Goal: Task Accomplishment & Management: Use online tool/utility

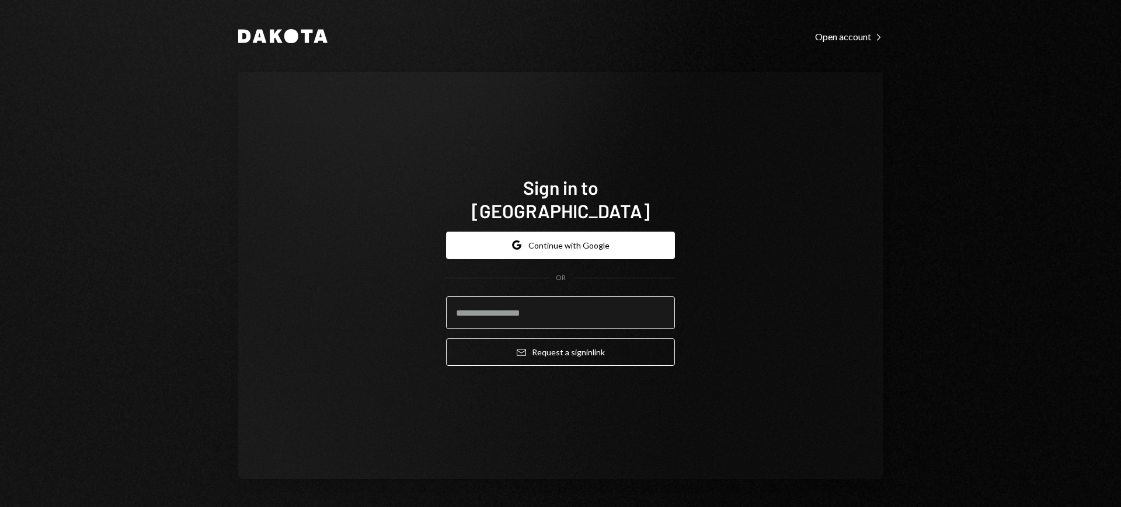
click at [562, 297] on input "email" at bounding box center [560, 313] width 229 height 33
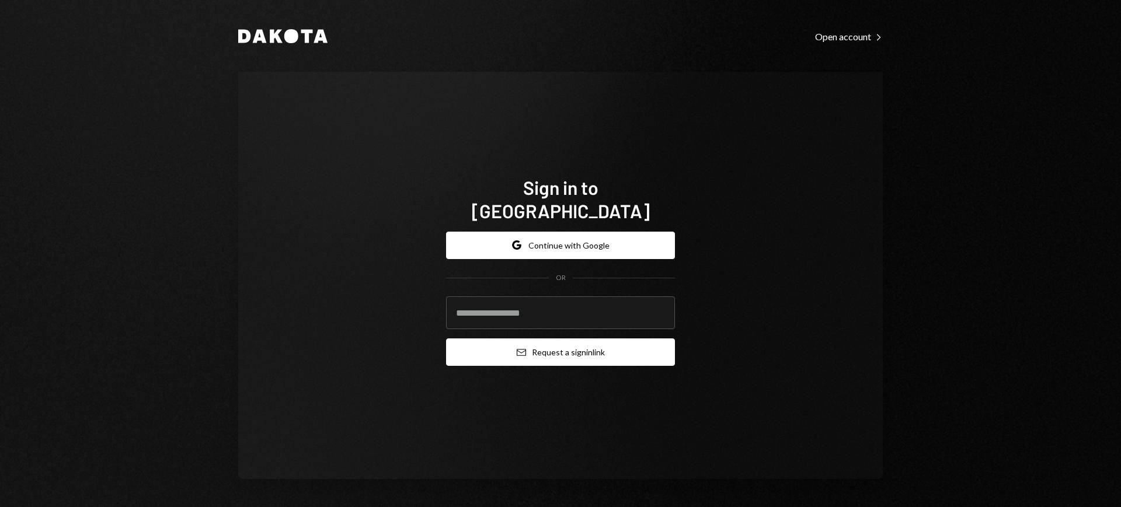
click at [619, 341] on button "Email Request a sign in link" at bounding box center [560, 352] width 229 height 27
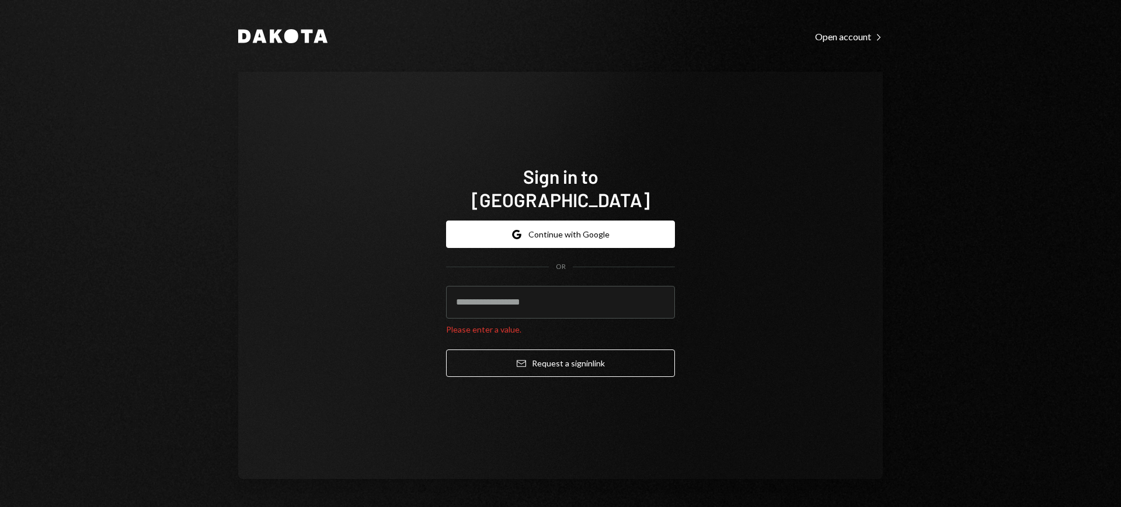
click at [0, 507] on com-1password-button at bounding box center [0, 507] width 0 height 0
type input "**********"
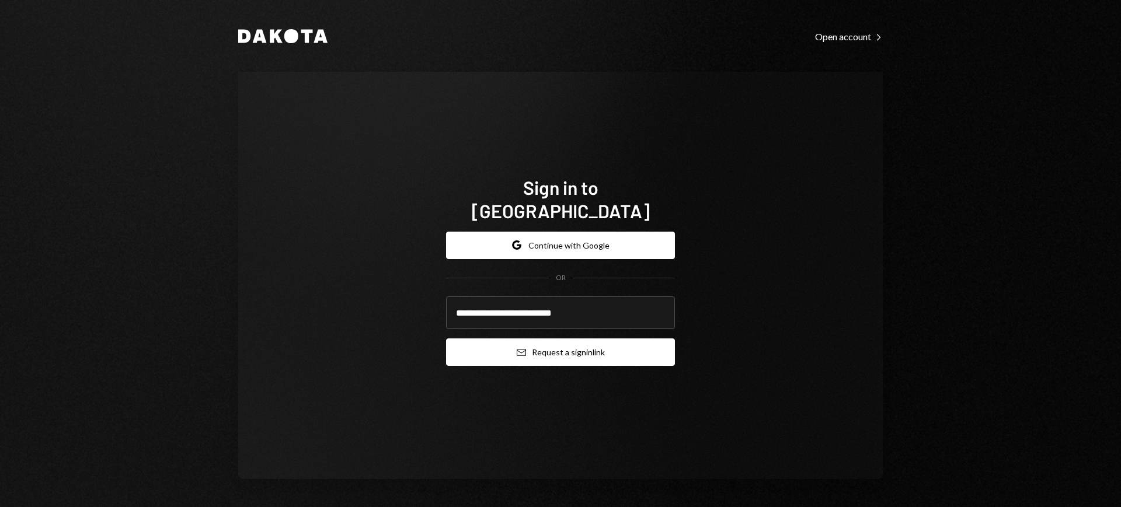
click at [583, 342] on button "Email Request a sign in link" at bounding box center [560, 352] width 229 height 27
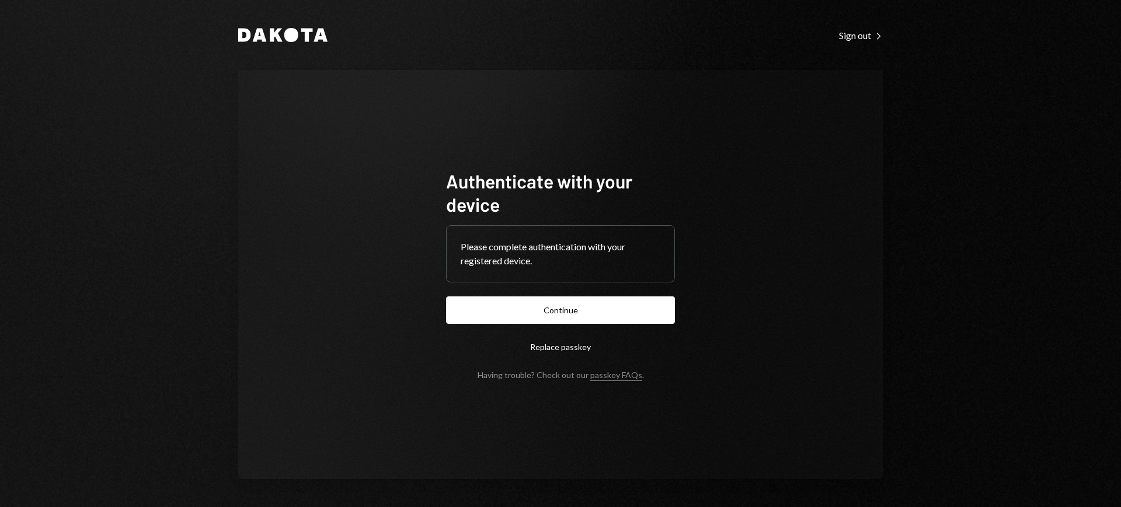
click at [582, 304] on button "Continue" at bounding box center [560, 310] width 229 height 27
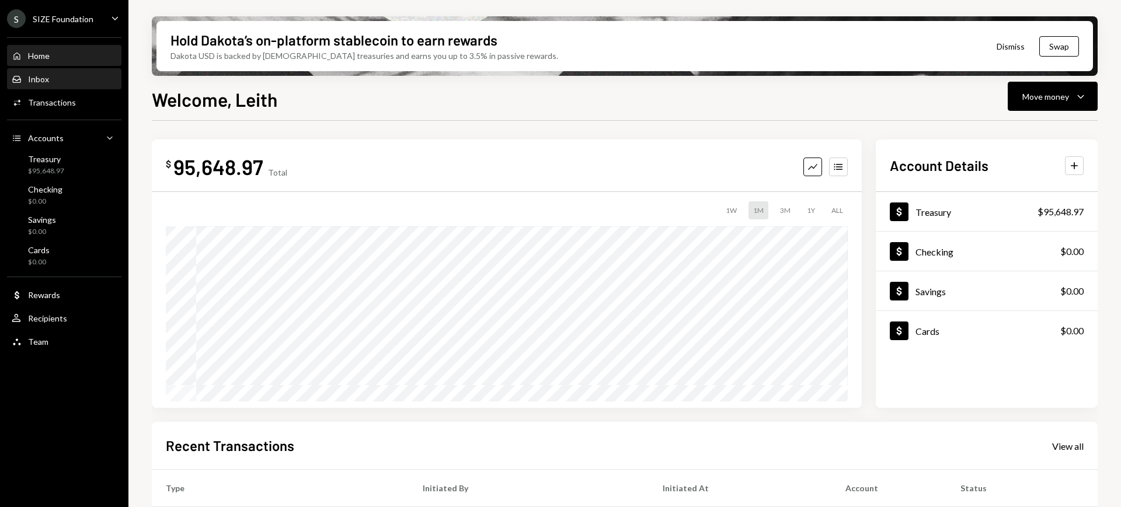
click at [78, 78] on div "Inbox Inbox" at bounding box center [64, 79] width 105 height 11
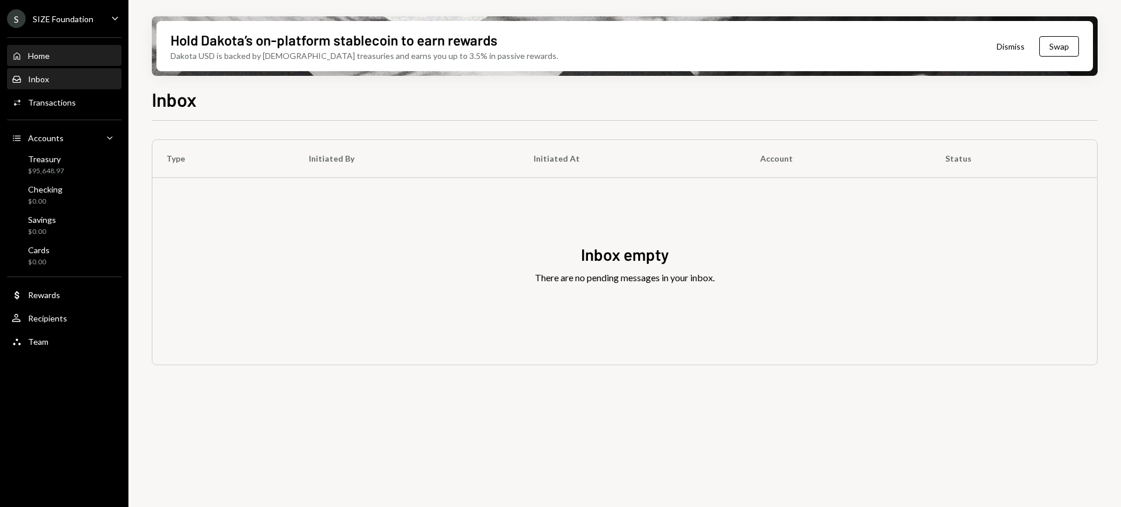
click at [66, 58] on div "Home Home" at bounding box center [64, 56] width 105 height 11
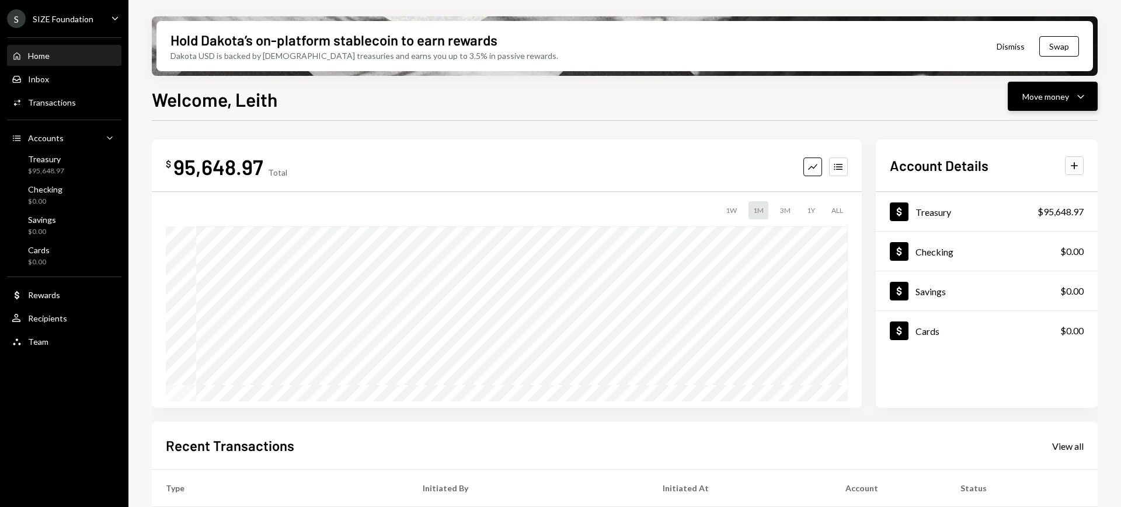
click at [1065, 96] on div "Move money" at bounding box center [1045, 97] width 47 height 12
click at [1046, 126] on div "Send" at bounding box center [1043, 132] width 85 height 12
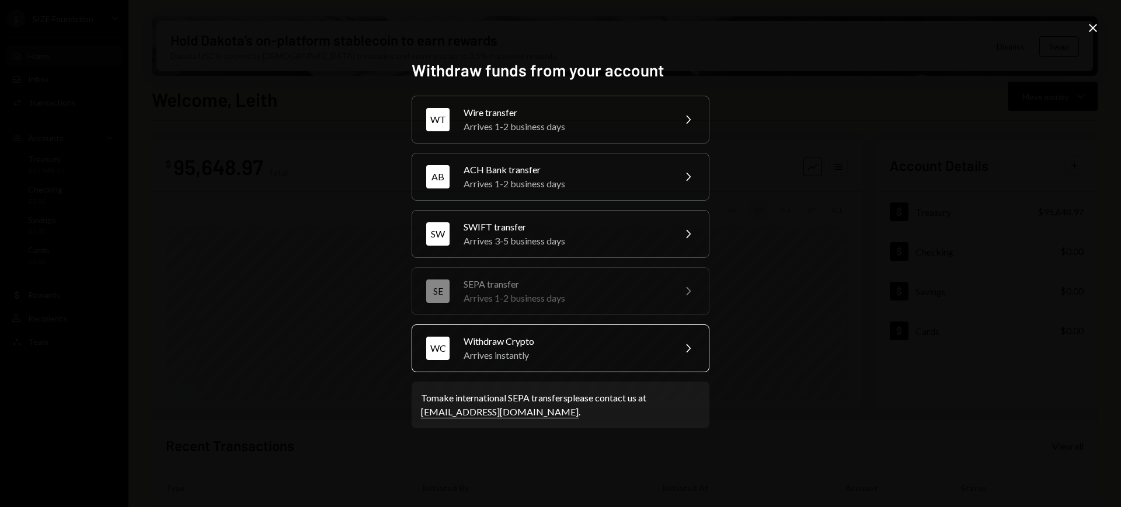
click at [635, 331] on div "WC Withdraw Crypto Arrives instantly Chevron Right" at bounding box center [561, 349] width 298 height 48
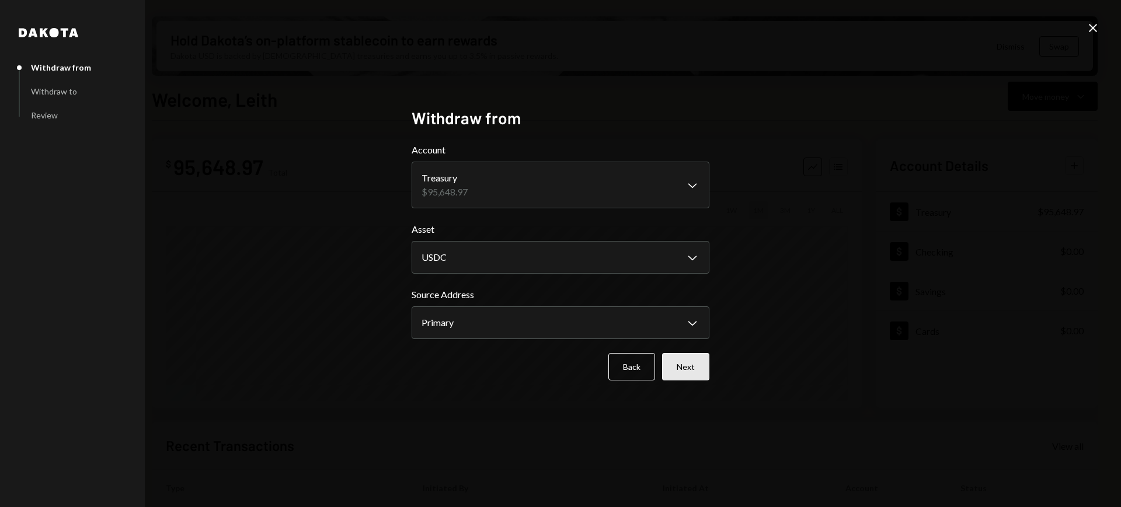
click at [700, 371] on button "Next" at bounding box center [685, 366] width 47 height 27
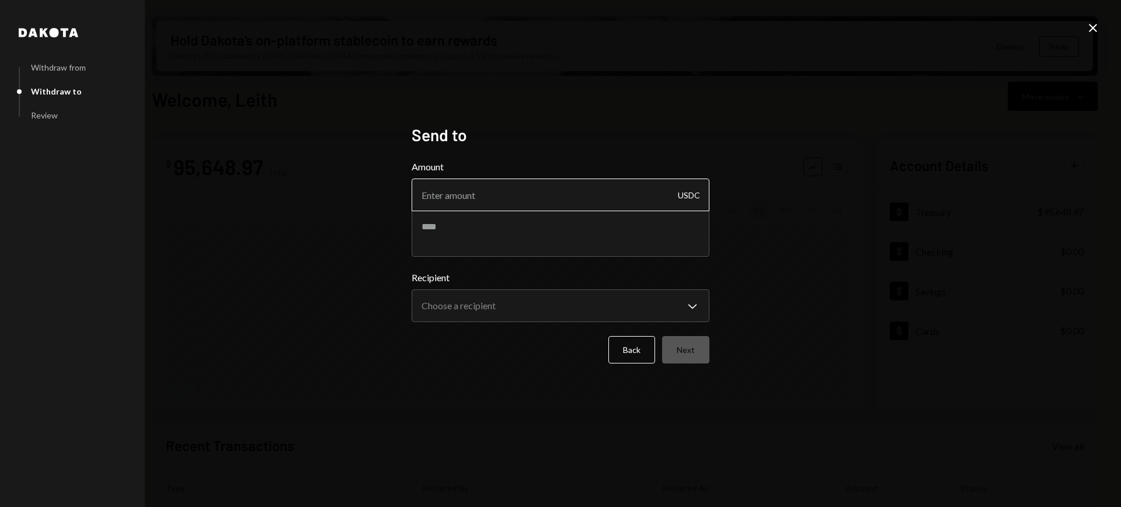
click at [609, 203] on input "Amount" at bounding box center [561, 195] width 298 height 33
type input "69985"
type textarea "**********"
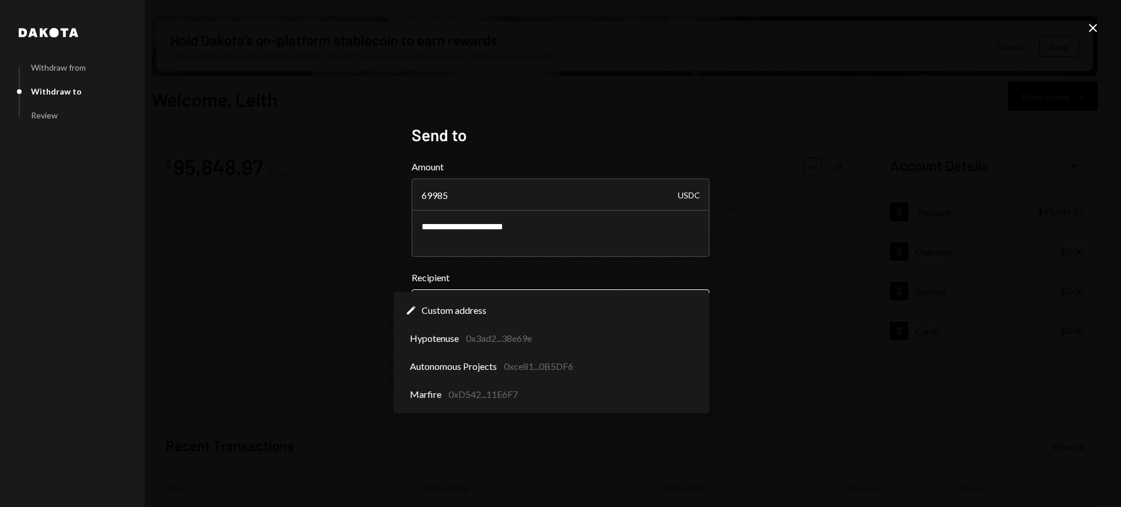
click at [684, 298] on body "S SIZE Foundation Caret Down Home Home Inbox Inbox Activities Transactions Acco…" at bounding box center [560, 253] width 1121 height 507
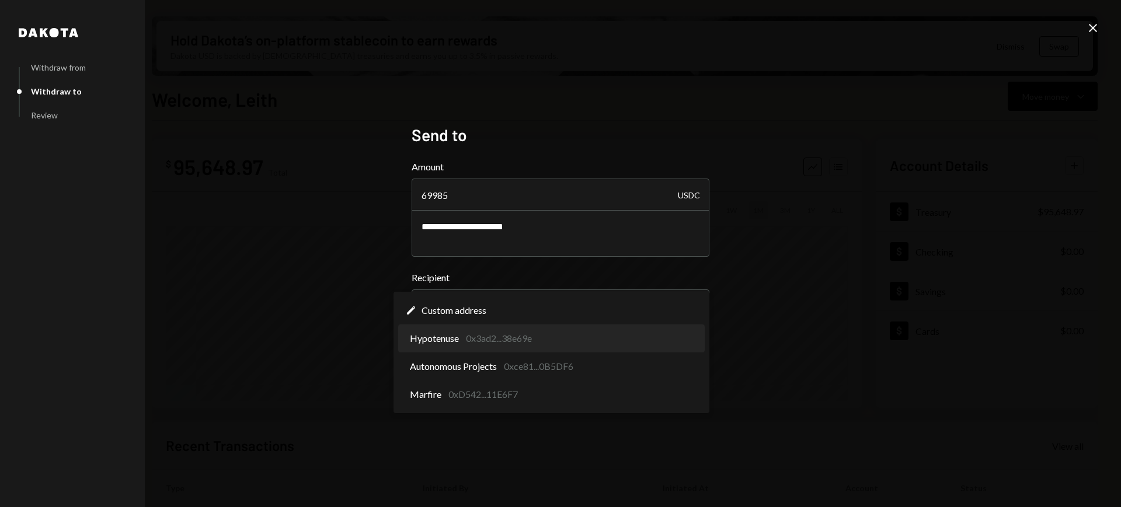
select select "**********"
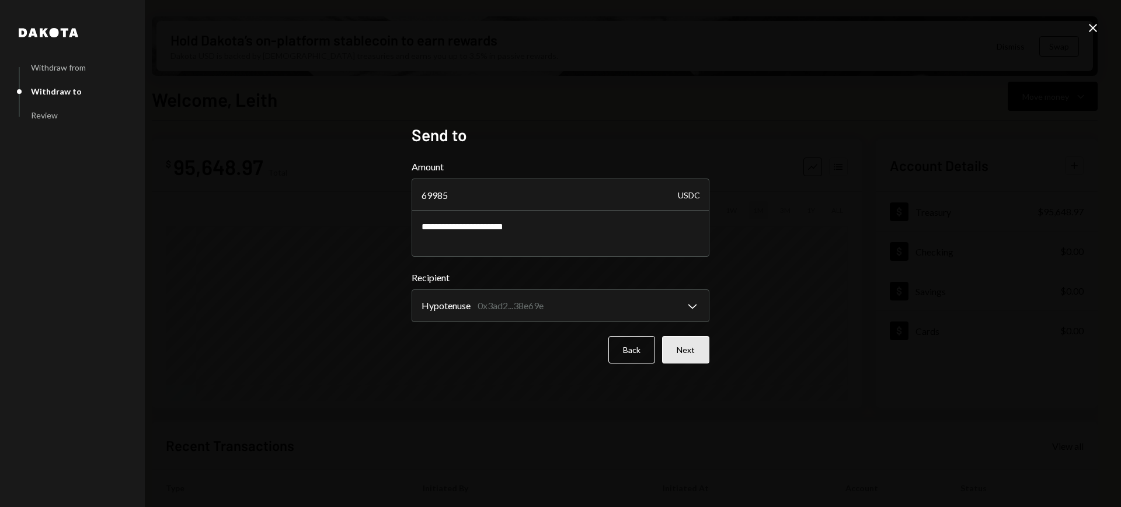
click at [700, 346] on button "Next" at bounding box center [685, 349] width 47 height 27
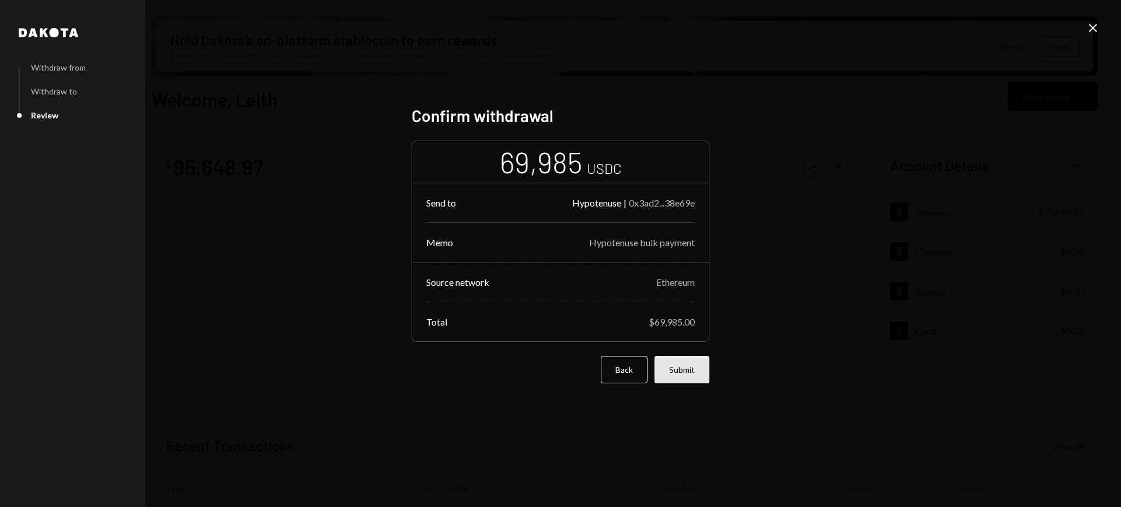
click at [679, 361] on button "Submit" at bounding box center [682, 369] width 55 height 27
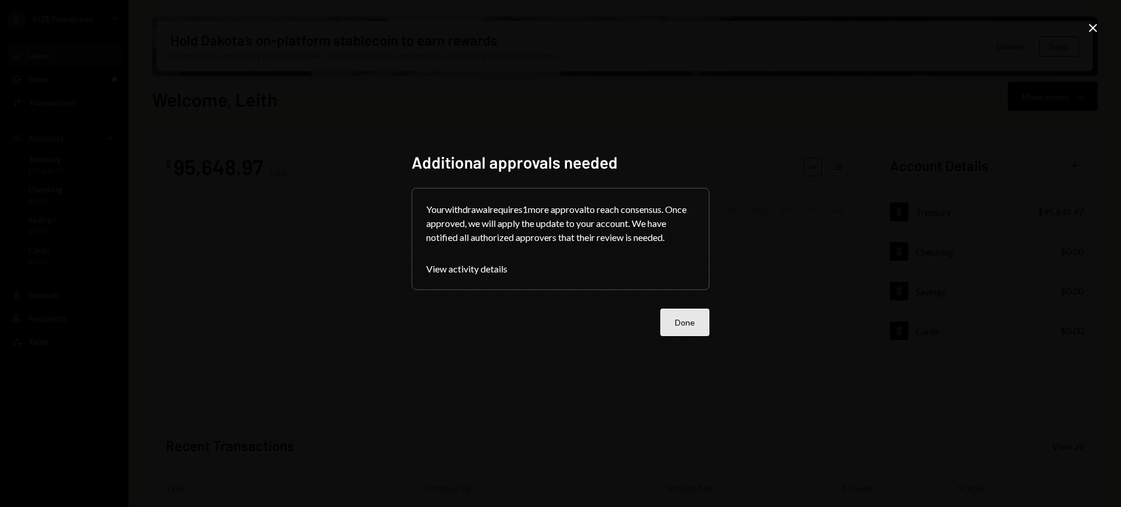
click at [690, 322] on button "Done" at bounding box center [684, 322] width 49 height 27
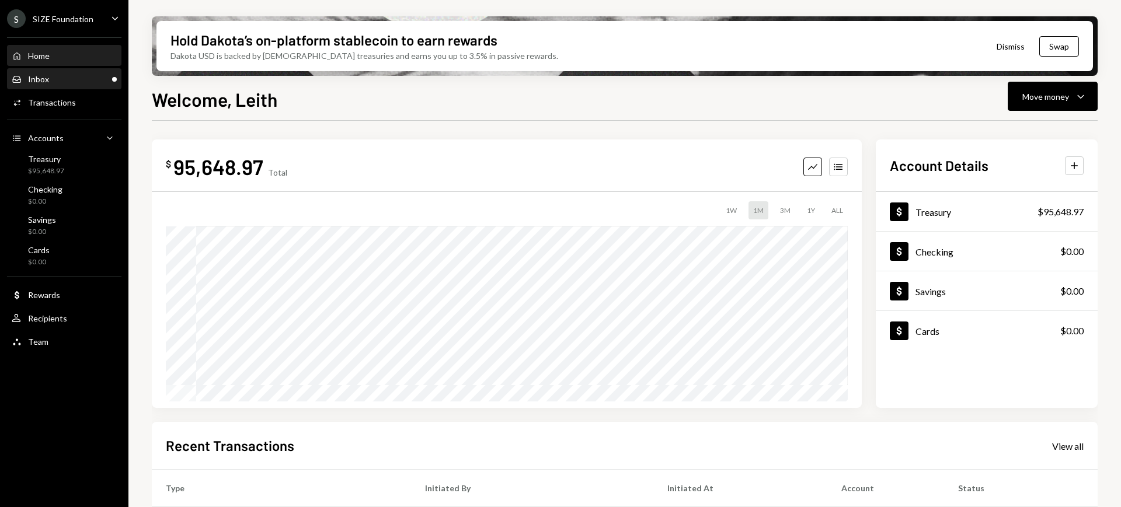
click at [69, 70] on div "Inbox Inbox" at bounding box center [64, 79] width 105 height 20
